Goal: Information Seeking & Learning: Check status

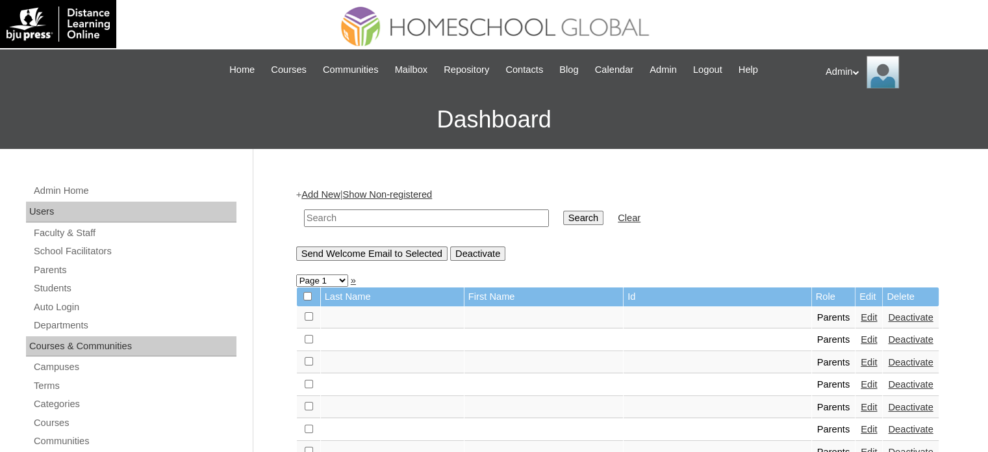
click at [361, 212] on input "text" at bounding box center [426, 218] width 245 height 18
type input "[PERSON_NAME]"
click at [563, 218] on input "Search" at bounding box center [583, 217] width 40 height 14
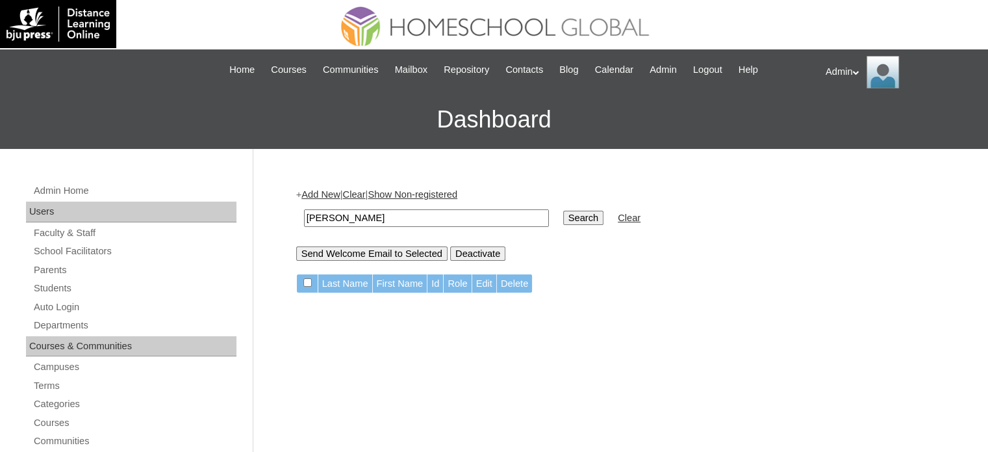
click at [563, 220] on input "Search" at bounding box center [583, 217] width 40 height 14
drag, startPoint x: 377, startPoint y: 215, endPoint x: 263, endPoint y: 214, distance: 113.7
click at [62, 284] on link "Students" at bounding box center [134, 288] width 204 height 16
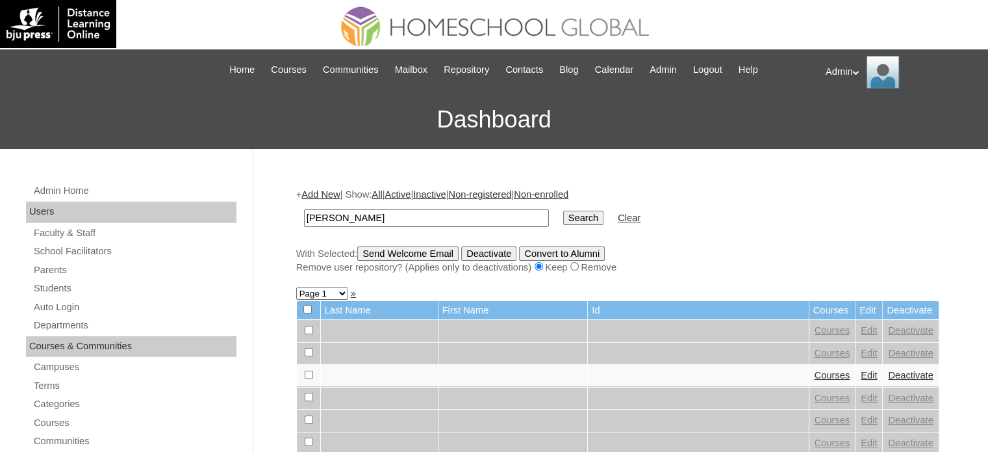
type input "[PERSON_NAME]"
click at [563, 210] on input "Search" at bounding box center [583, 217] width 40 height 14
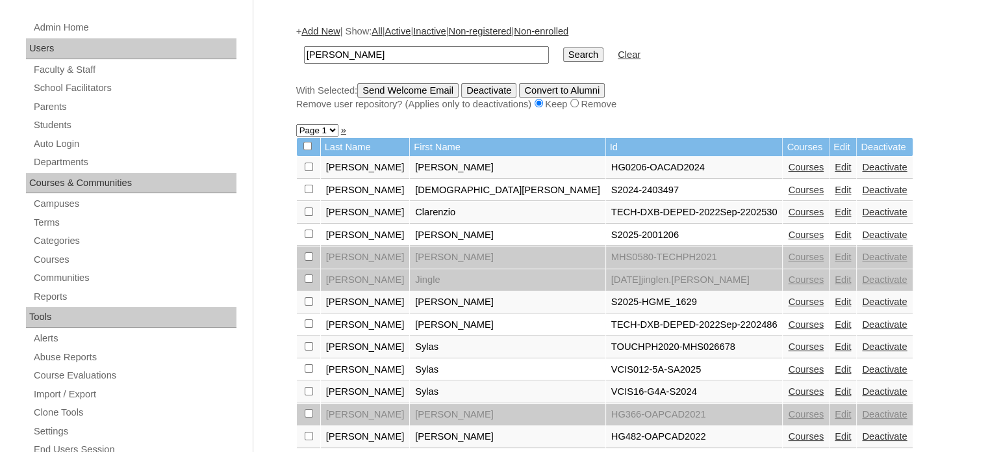
scroll to position [173, 0]
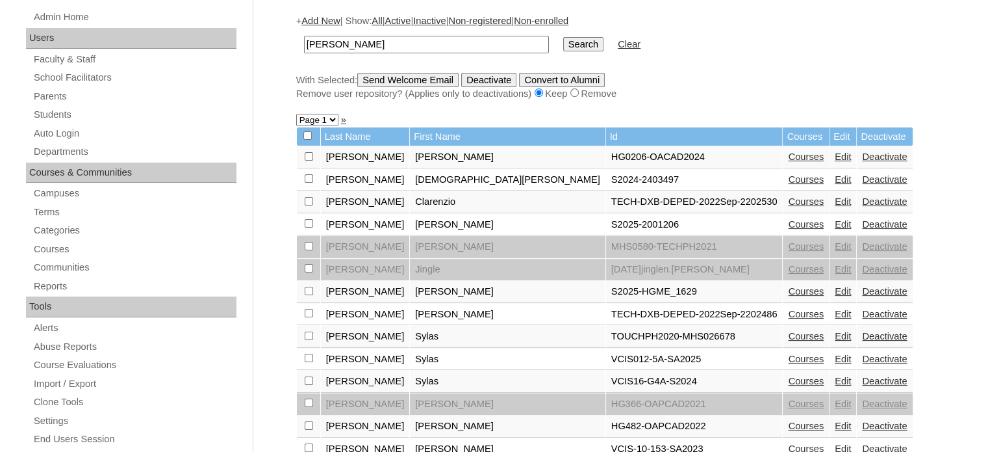
click at [788, 288] on link "Courses" at bounding box center [806, 291] width 36 height 10
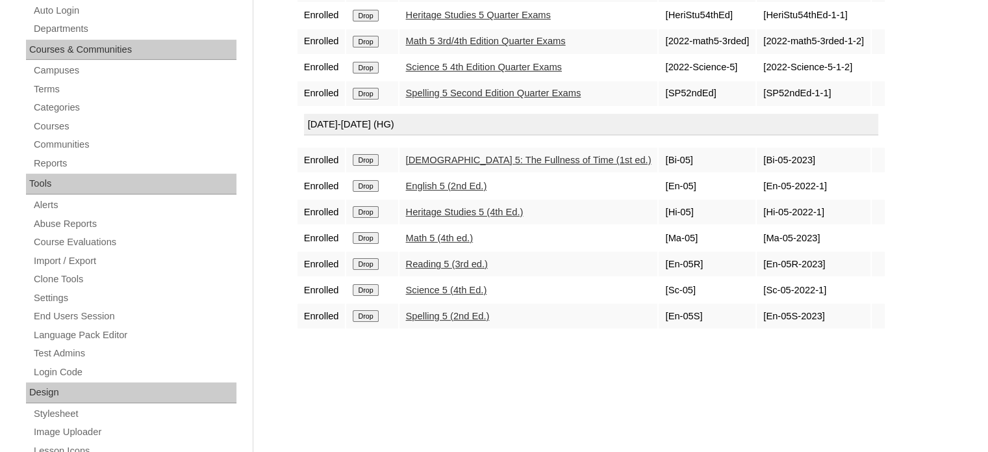
scroll to position [299, 0]
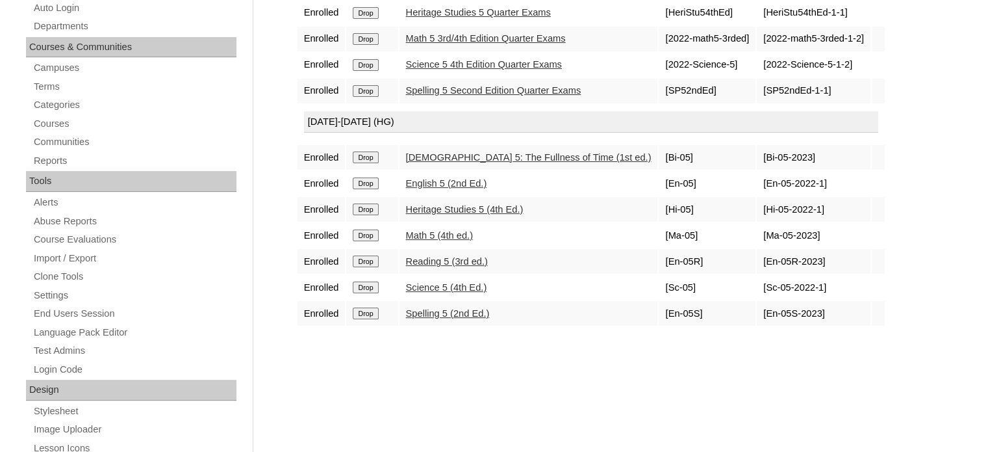
click at [459, 308] on link "Spelling 5 (2nd Ed.)" at bounding box center [448, 313] width 84 height 10
click at [428, 205] on link "Heritage Studies 5 (4th Ed.)" at bounding box center [465, 209] width 118 height 10
click at [431, 155] on link "[DEMOGRAPHIC_DATA] 5: The Fullness of Time (1st ed.)" at bounding box center [529, 157] width 246 height 10
click at [436, 260] on link "Reading 5 (3rd ed.)" at bounding box center [447, 261] width 82 height 10
click at [466, 260] on link "Reading 5 (3rd ed.)" at bounding box center [447, 261] width 82 height 10
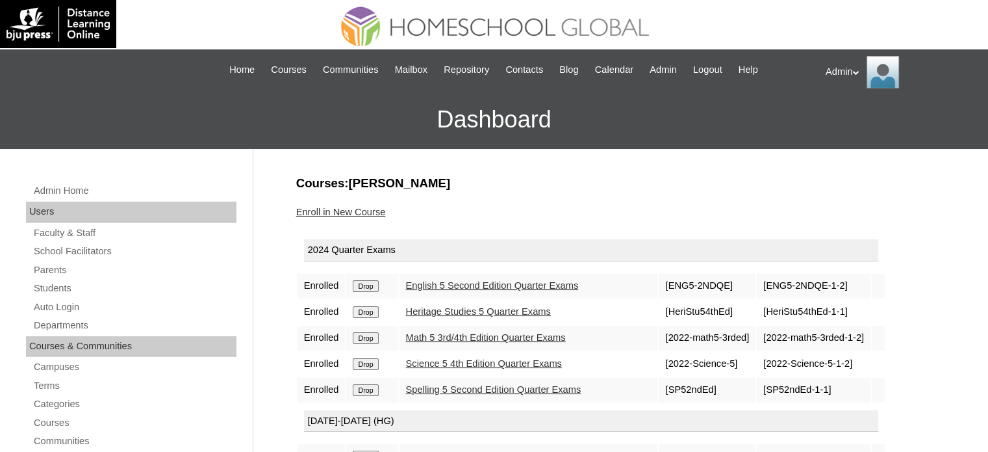
scroll to position [247, 0]
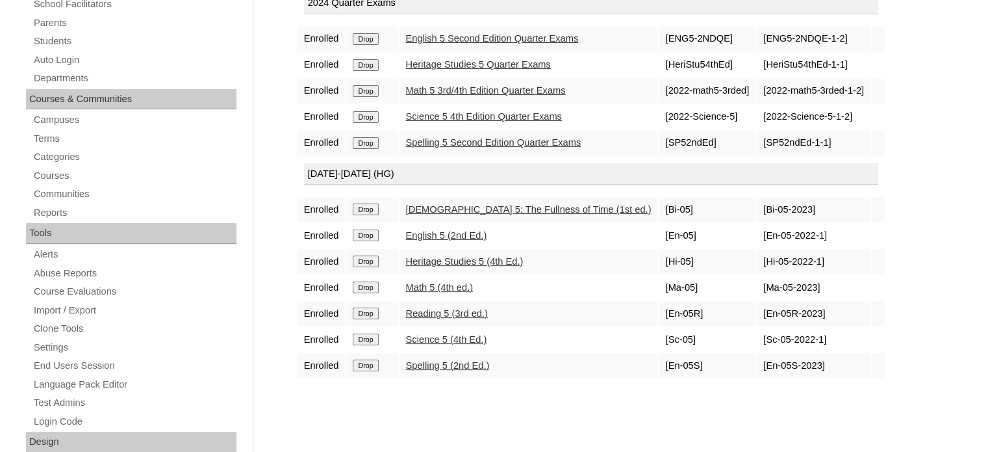
click at [464, 360] on link "Spelling 5 (2nd Ed.)" at bounding box center [448, 365] width 84 height 10
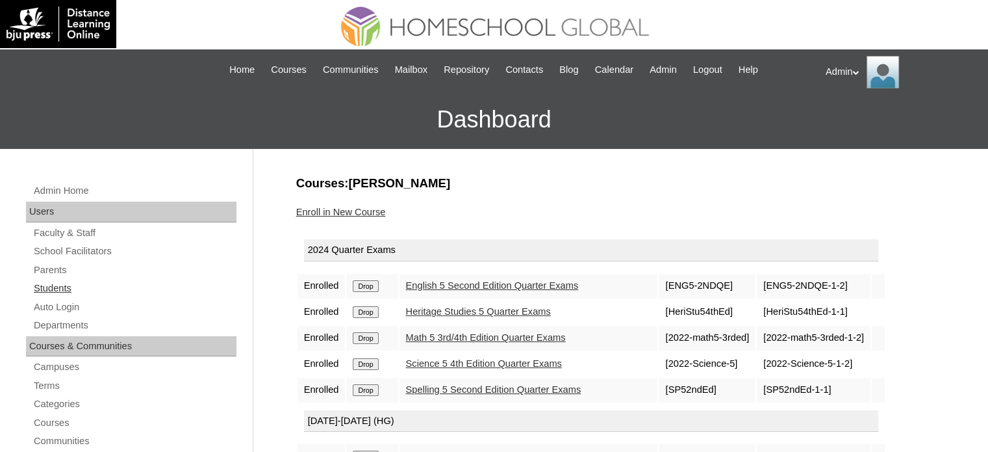
click at [62, 288] on link "Students" at bounding box center [134, 288] width 204 height 16
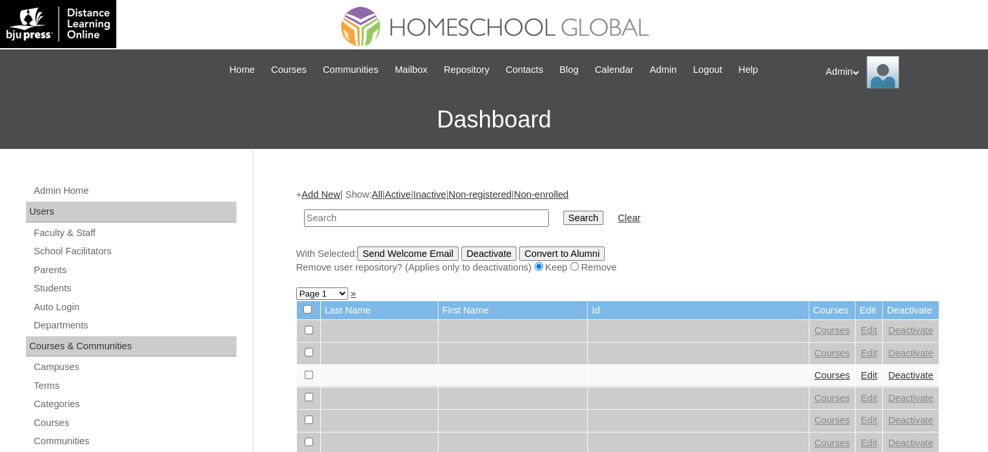
click at [374, 221] on input "text" at bounding box center [426, 218] width 245 height 18
type input "[PERSON_NAME]"
click at [563, 215] on input "Search" at bounding box center [583, 217] width 40 height 14
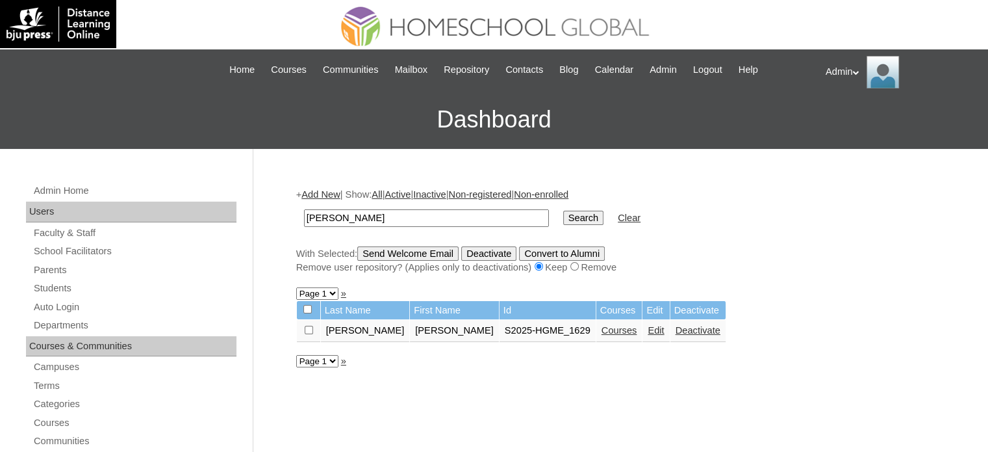
click at [602, 327] on link "Courses" at bounding box center [620, 330] width 36 height 10
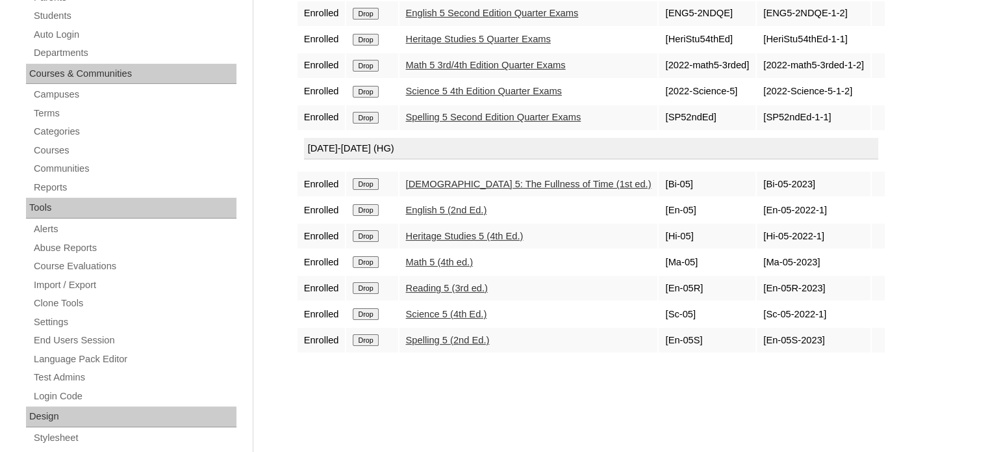
scroll to position [273, 0]
click at [467, 334] on link "Spelling 5 (2nd Ed.)" at bounding box center [448, 339] width 84 height 10
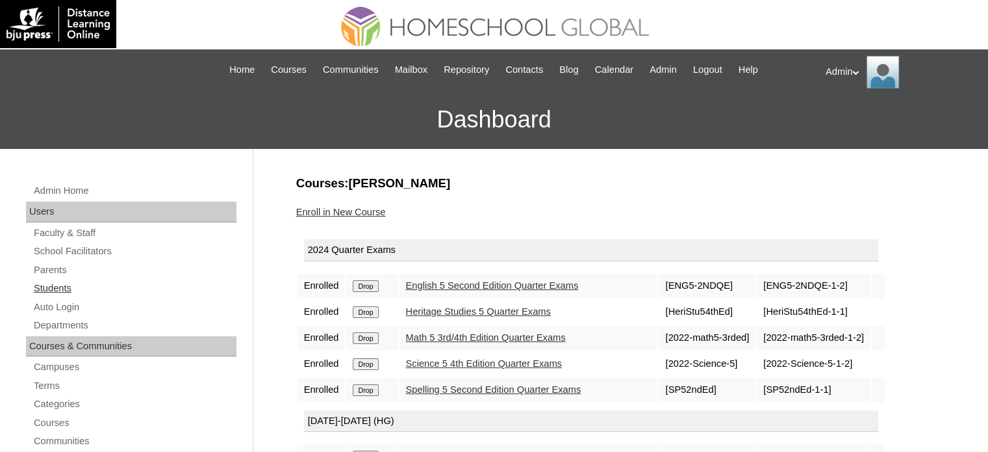
click at [64, 285] on link "Students" at bounding box center [134, 288] width 204 height 16
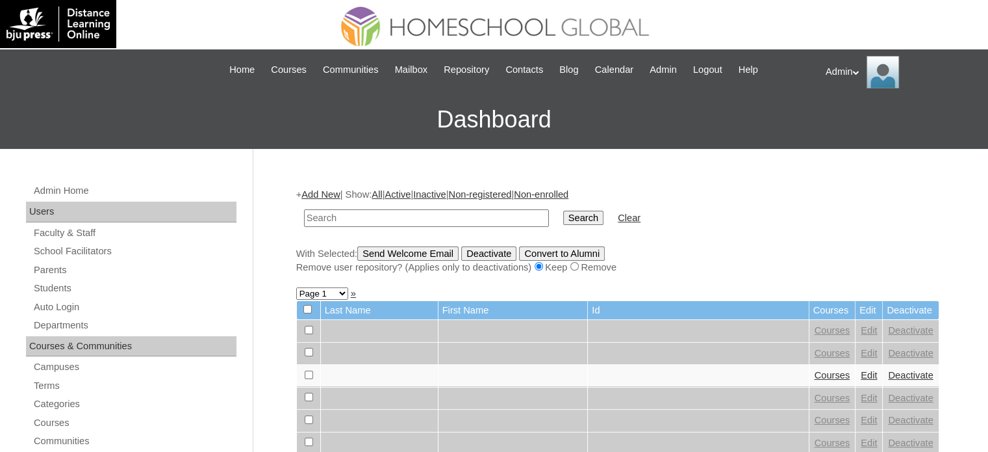
drag, startPoint x: 0, startPoint y: 0, endPoint x: 355, endPoint y: 210, distance: 412.7
click at [355, 210] on input "text" at bounding box center [426, 218] width 245 height 18
type input "Hamoy"
click at [563, 217] on input "Search" at bounding box center [583, 217] width 40 height 14
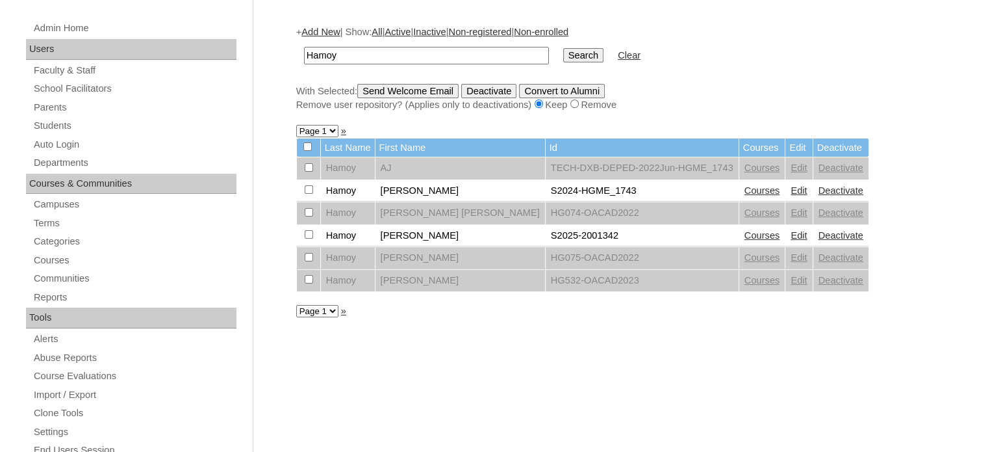
scroll to position [163, 0]
click at [745, 237] on link "Courses" at bounding box center [763, 234] width 36 height 10
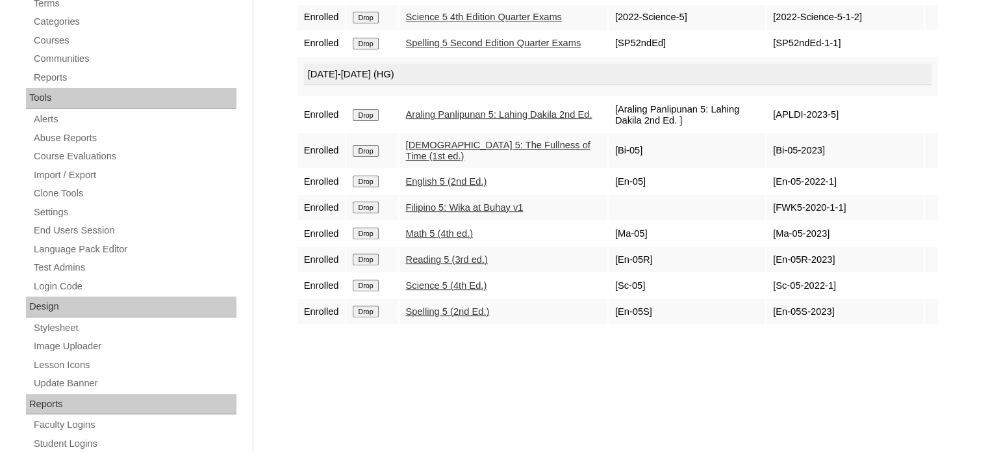
scroll to position [385, 0]
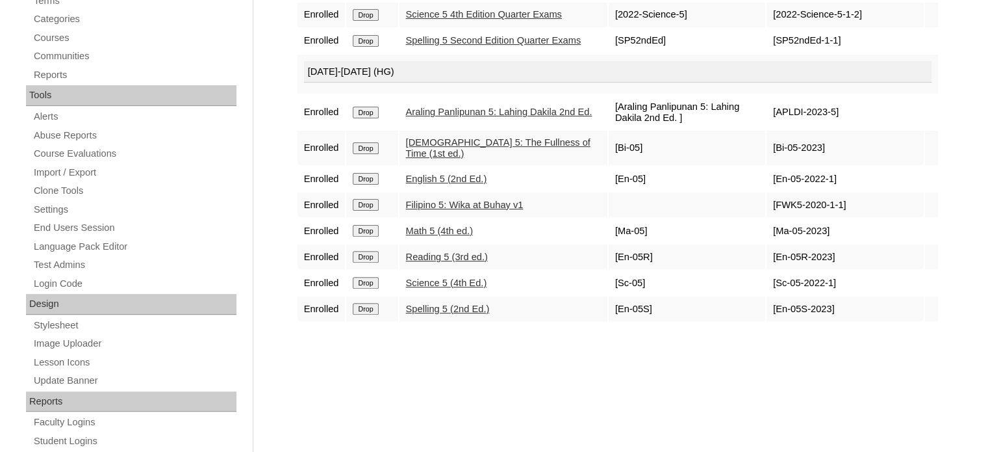
click at [461, 314] on link "Spelling 5 (2nd Ed.)" at bounding box center [448, 308] width 84 height 10
